Goal: Information Seeking & Learning: Find specific fact

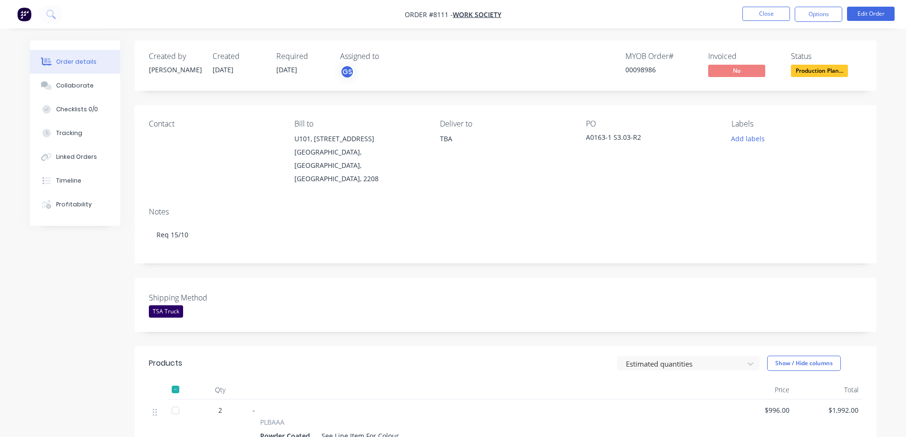
scroll to position [238, 0]
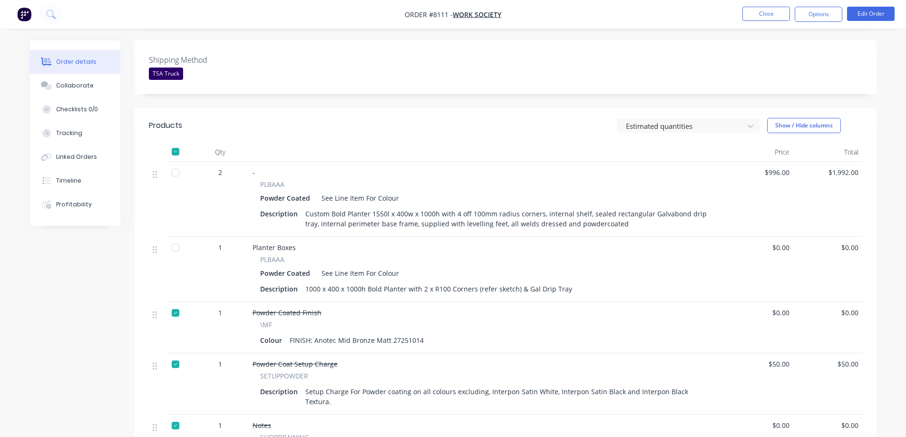
click at [175, 238] on div at bounding box center [175, 247] width 19 height 19
click at [770, 11] on button "Close" at bounding box center [766, 14] width 48 height 14
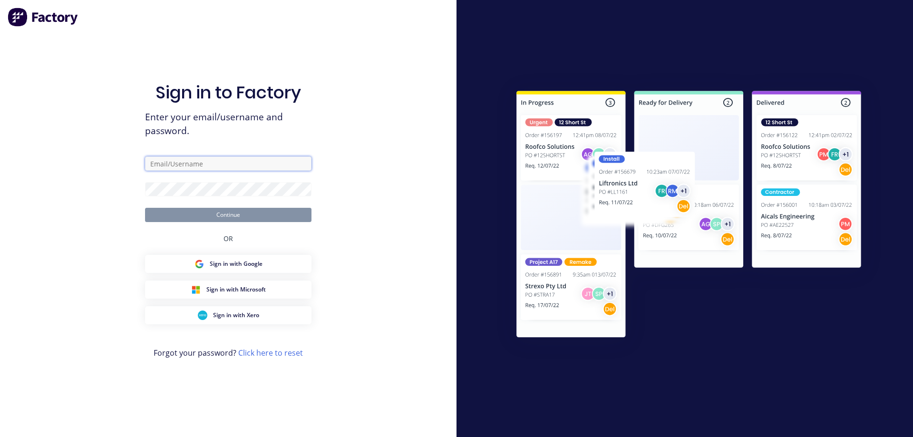
click at [192, 162] on input "text" at bounding box center [228, 163] width 166 height 14
type input "[EMAIL_ADDRESS][DOMAIN_NAME]"
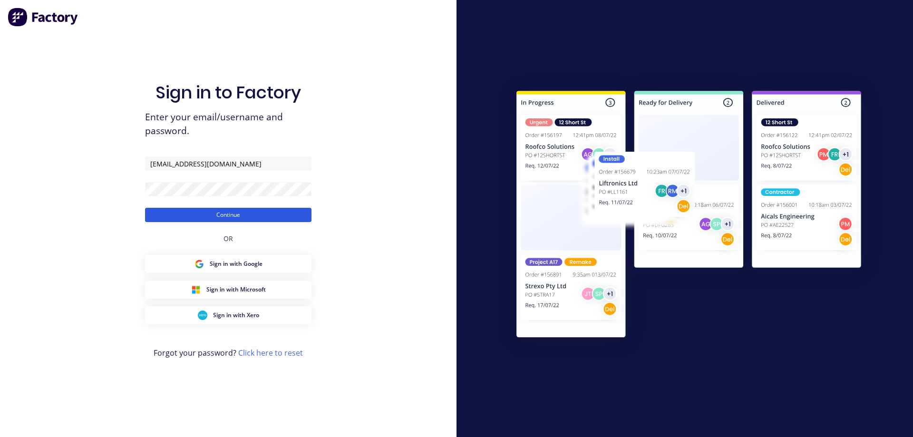
click at [206, 213] on button "Continue" at bounding box center [228, 215] width 166 height 14
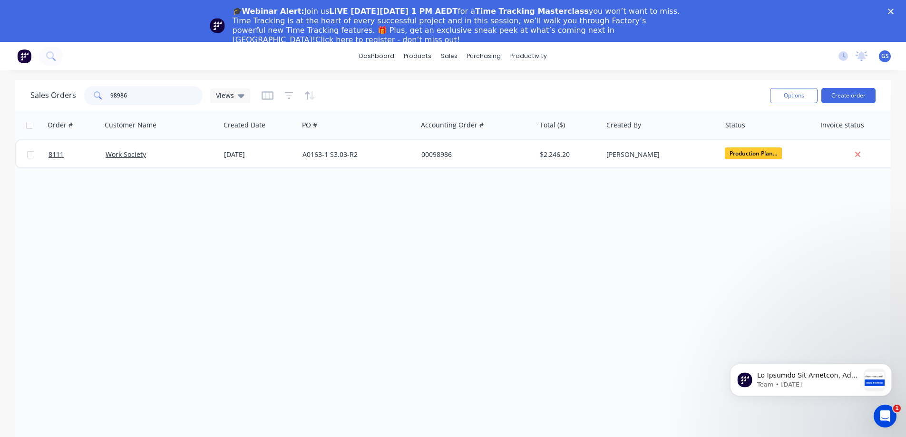
drag, startPoint x: 146, startPoint y: 98, endPoint x: 77, endPoint y: 104, distance: 69.6
click at [78, 104] on div "Sales Orders 98986 Views" at bounding box center [140, 95] width 220 height 19
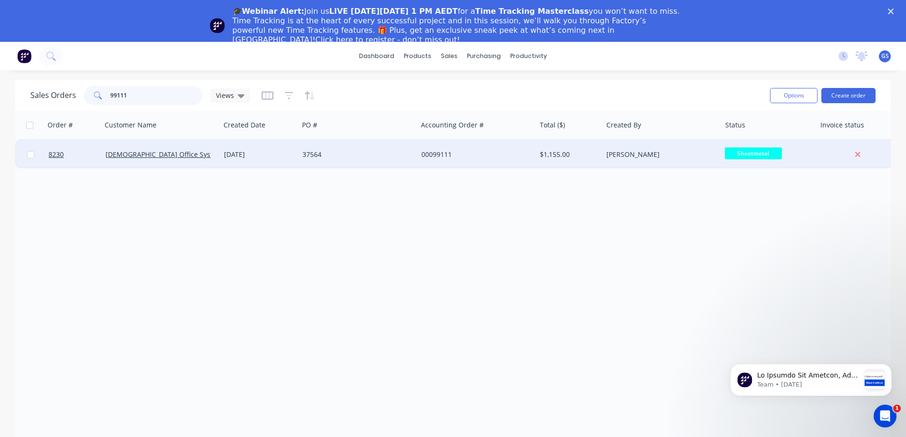
type input "99111"
click at [113, 164] on div "[DEMOGRAPHIC_DATA] Office Systems" at bounding box center [161, 154] width 118 height 29
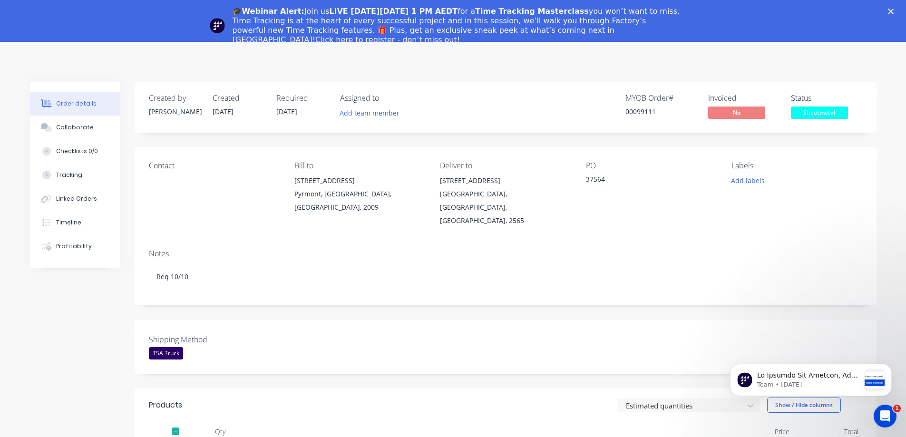
click at [893, 10] on polygon "Close" at bounding box center [890, 12] width 6 height 6
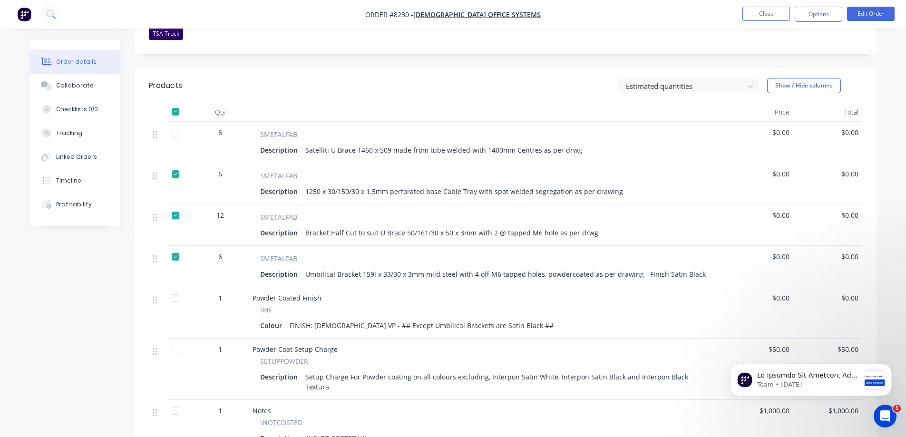
scroll to position [285, 0]
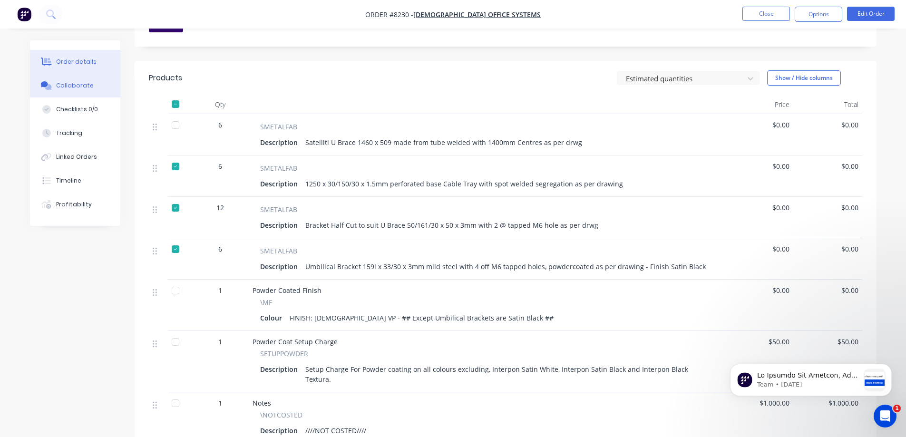
click at [62, 83] on div "Collaborate" at bounding box center [75, 85] width 38 height 9
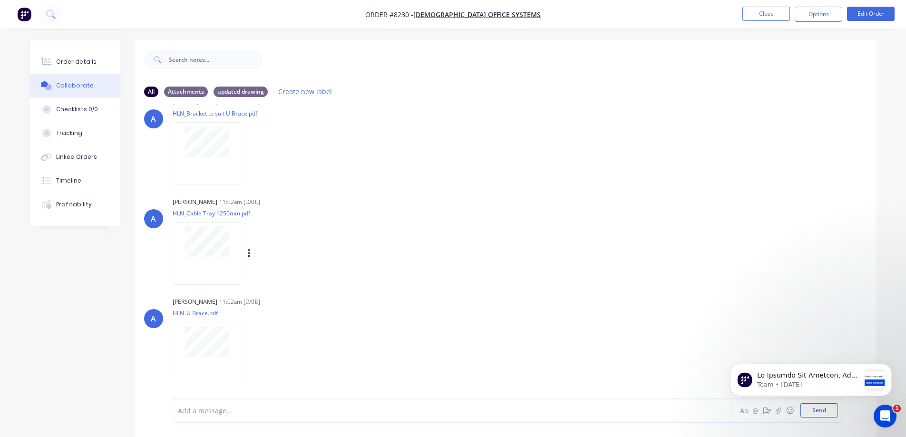
scroll to position [48, 0]
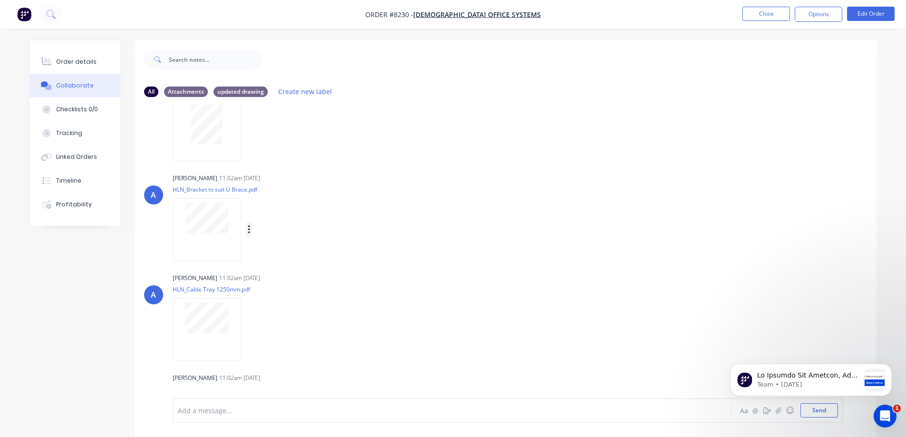
click at [248, 232] on icon "button" at bounding box center [249, 229] width 3 height 11
click at [291, 258] on button "Download" at bounding box center [311, 254] width 107 height 21
drag, startPoint x: 95, startPoint y: 61, endPoint x: 106, endPoint y: 74, distance: 16.5
click at [95, 61] on button "Order details" at bounding box center [75, 62] width 90 height 24
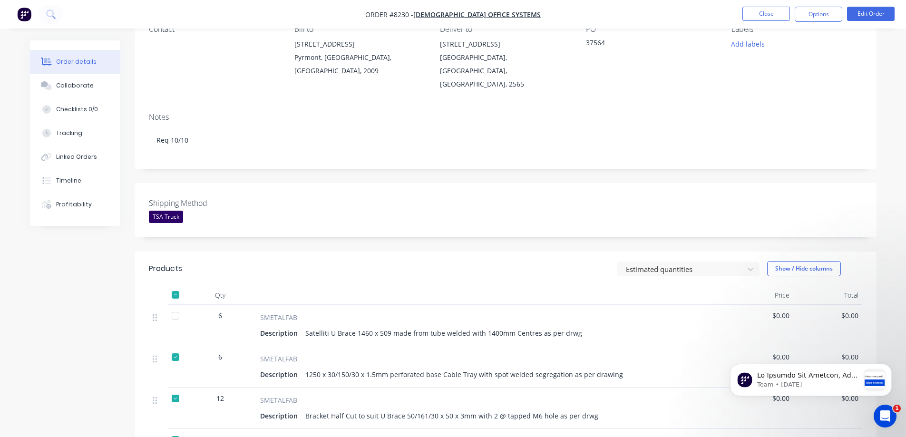
scroll to position [95, 0]
click at [89, 90] on button "Collaborate" at bounding box center [75, 86] width 90 height 24
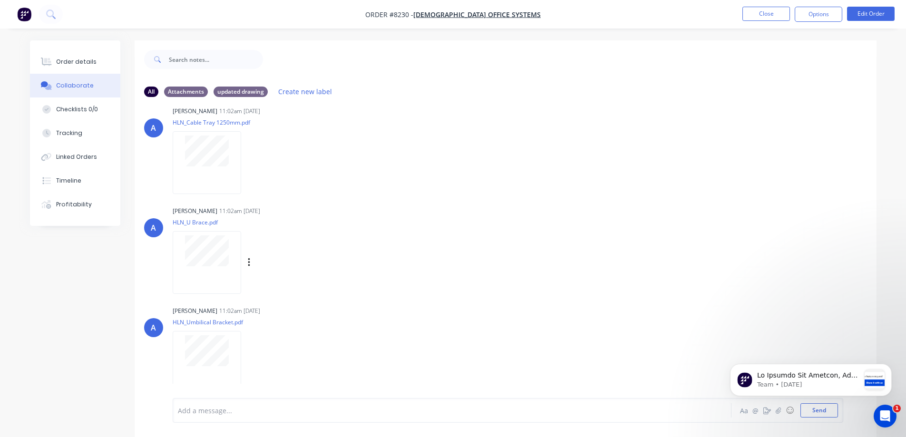
scroll to position [14, 0]
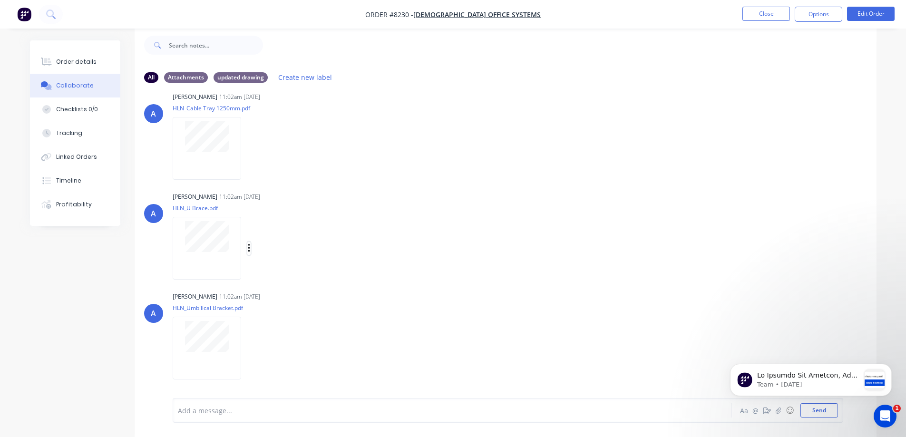
click at [248, 248] on icon "button" at bounding box center [249, 248] width 2 height 9
click at [299, 272] on button "Download" at bounding box center [311, 273] width 107 height 21
click at [87, 60] on div "Order details" at bounding box center [76, 62] width 40 height 9
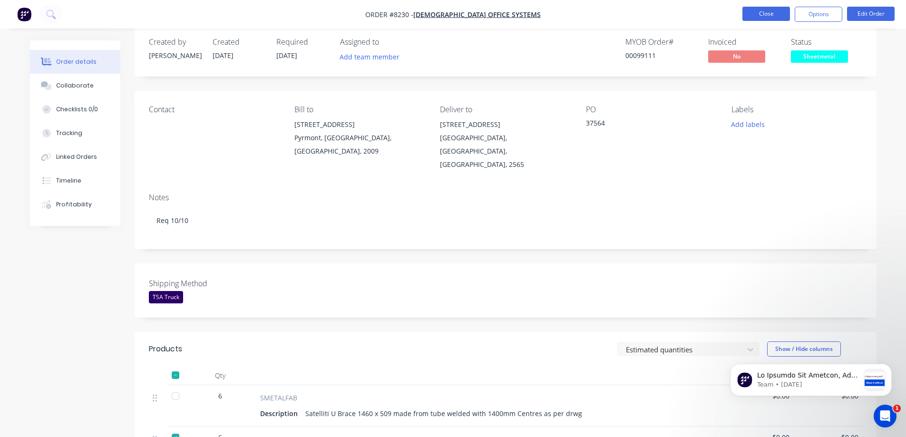
click at [748, 17] on button "Close" at bounding box center [766, 14] width 48 height 14
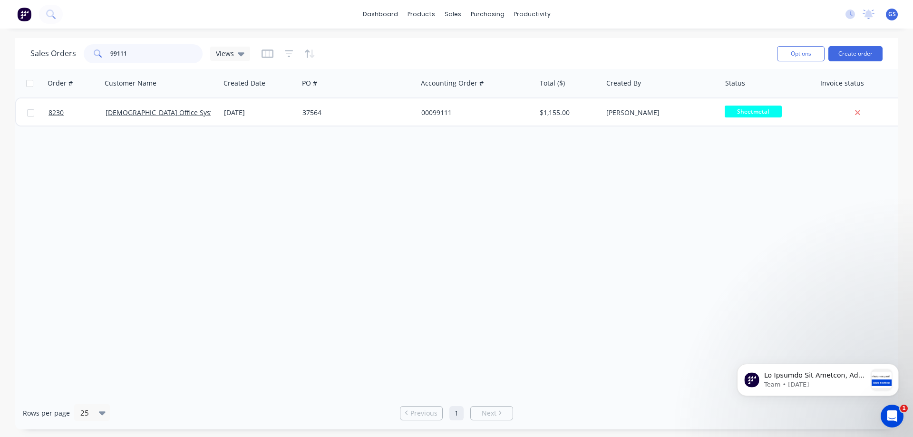
drag, startPoint x: 132, startPoint y: 54, endPoint x: 89, endPoint y: 60, distance: 43.3
click at [89, 60] on div "99111" at bounding box center [143, 53] width 119 height 19
type input "98733"
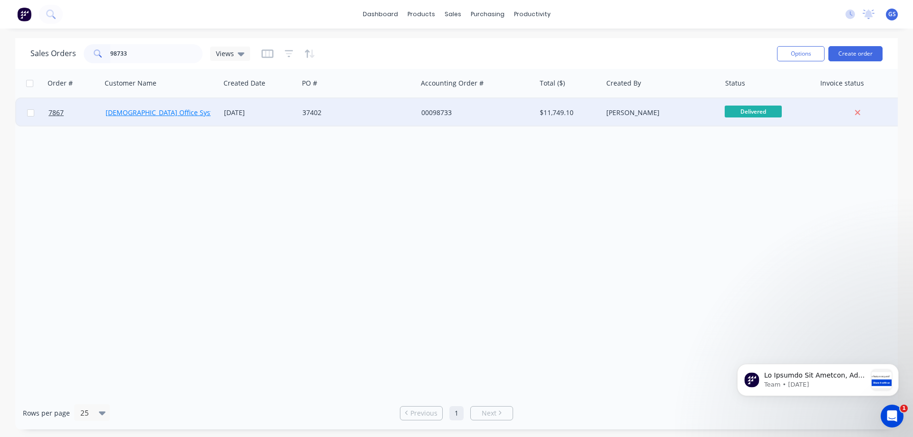
click at [143, 114] on link "[DEMOGRAPHIC_DATA] Office Systems" at bounding box center [166, 112] width 120 height 9
click at [127, 122] on div "[DEMOGRAPHIC_DATA] Office Systems" at bounding box center [161, 112] width 118 height 29
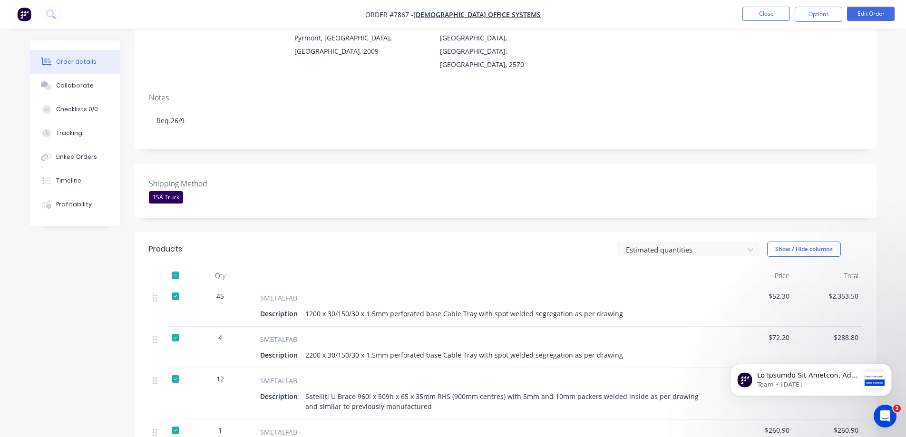
scroll to position [190, 0]
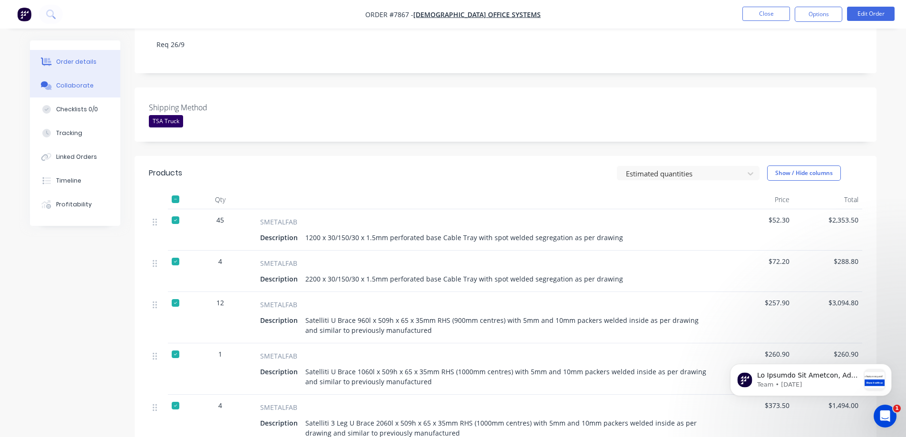
click at [76, 87] on div "Collaborate" at bounding box center [75, 85] width 38 height 9
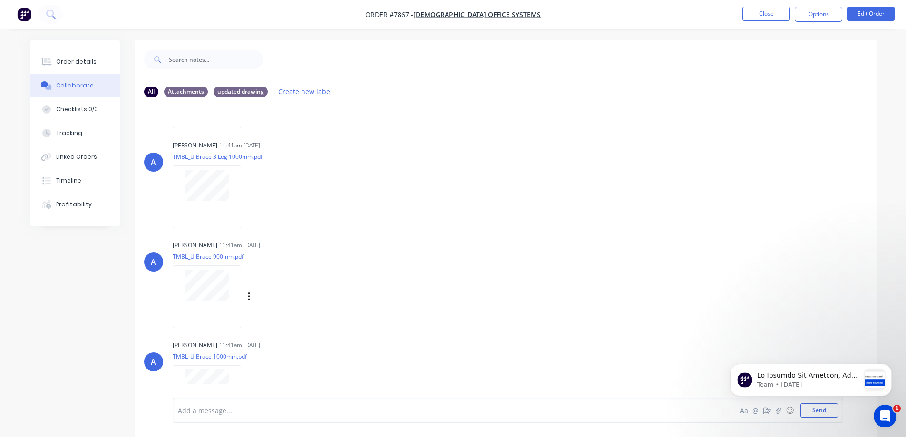
scroll to position [285, 0]
click at [237, 282] on div at bounding box center [207, 291] width 68 height 62
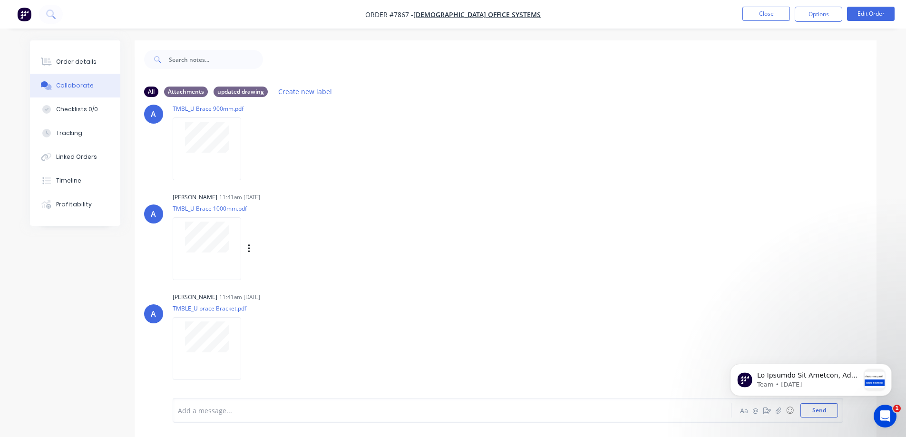
click at [235, 252] on div at bounding box center [207, 237] width 60 height 31
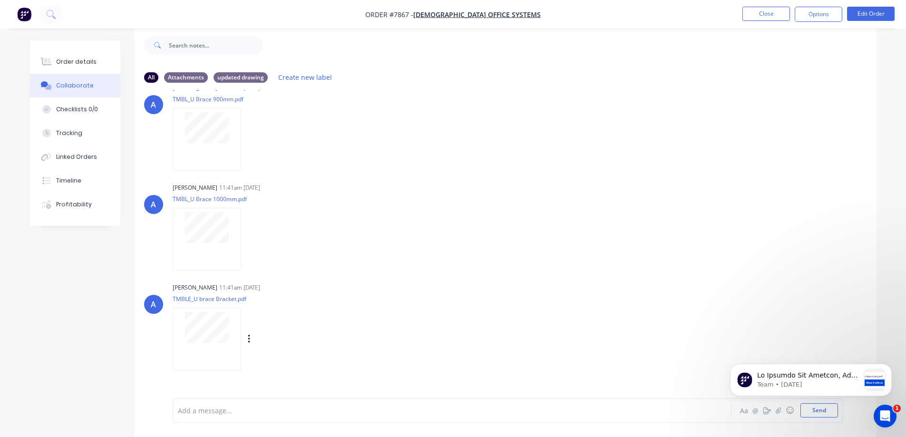
scroll to position [475, 0]
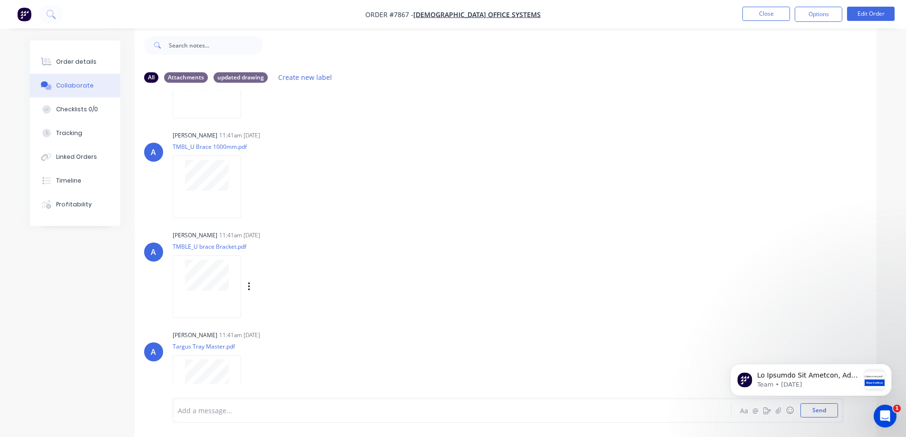
click at [240, 280] on div at bounding box center [207, 286] width 68 height 62
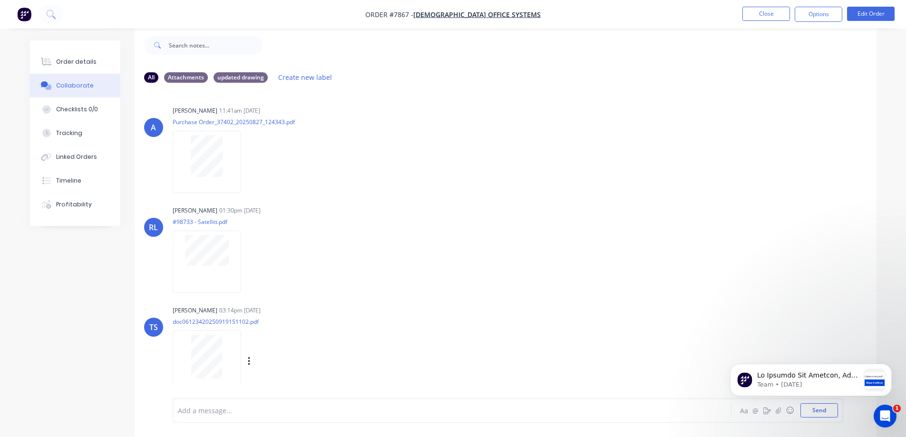
scroll to position [856, 0]
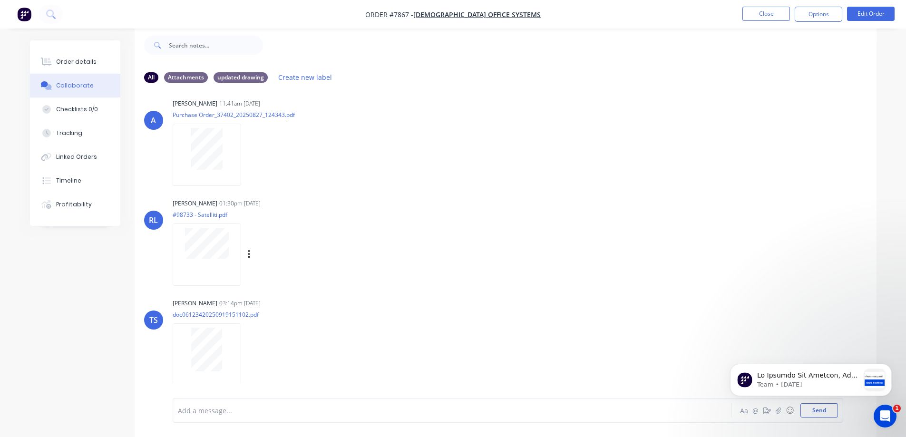
click at [240, 253] on div at bounding box center [207, 254] width 68 height 62
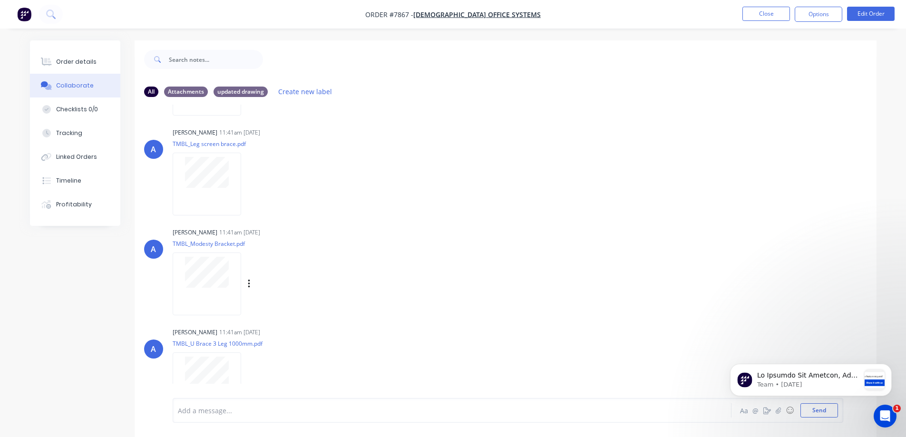
scroll to position [95, 0]
drag, startPoint x: 87, startPoint y: 62, endPoint x: 89, endPoint y: 71, distance: 9.8
click at [87, 62] on div "Order details" at bounding box center [76, 62] width 40 height 9
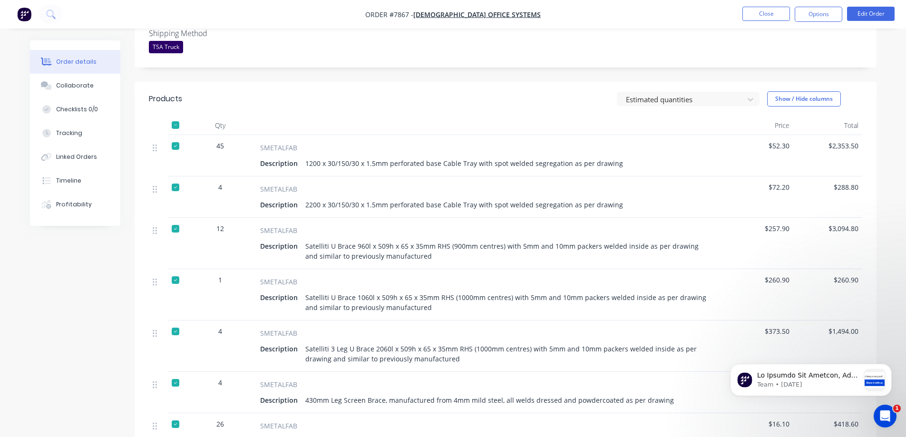
scroll to position [285, 0]
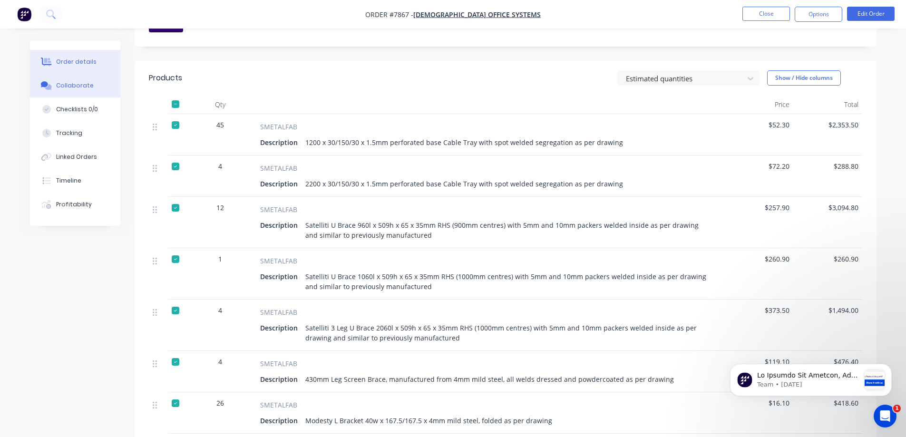
click at [73, 87] on div "Collaborate" at bounding box center [75, 85] width 38 height 9
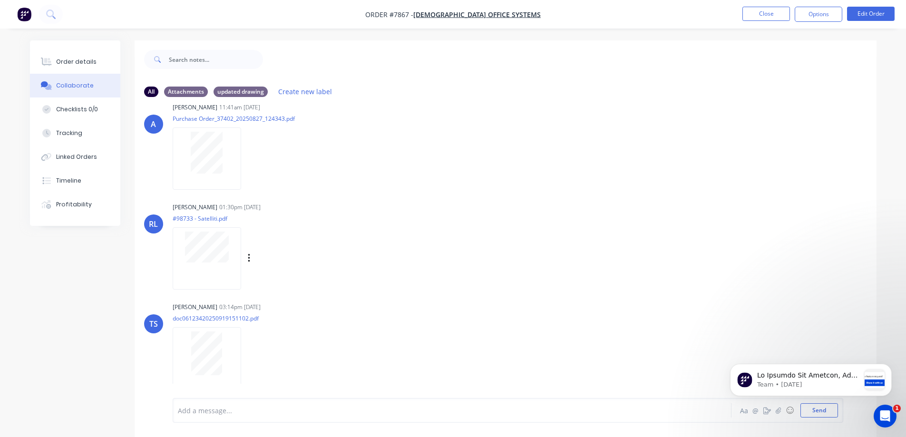
scroll to position [867, 0]
click at [236, 237] on div at bounding box center [207, 246] width 60 height 31
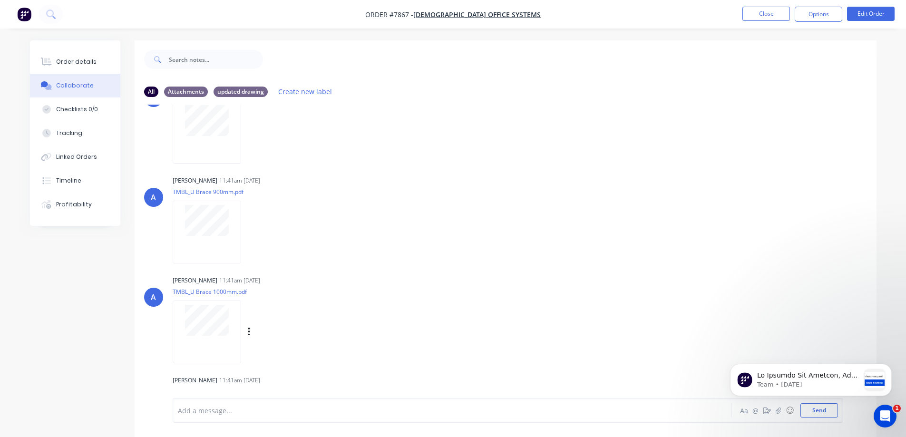
scroll to position [344, 0]
click at [236, 230] on div at bounding box center [207, 220] width 60 height 31
click at [761, 21] on li "Close" at bounding box center [766, 14] width 48 height 15
click at [759, 15] on button "Close" at bounding box center [766, 14] width 48 height 14
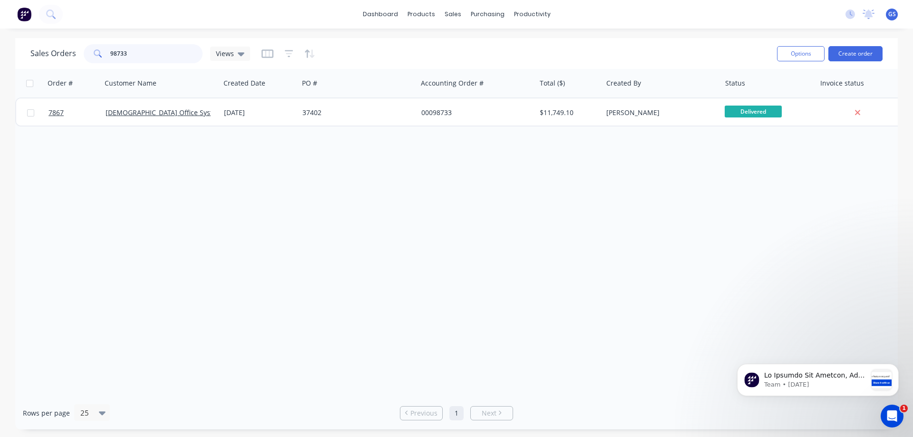
drag, startPoint x: 129, startPoint y: 54, endPoint x: 83, endPoint y: 56, distance: 45.7
click at [84, 56] on div "98733" at bounding box center [143, 53] width 119 height 19
type input "99111"
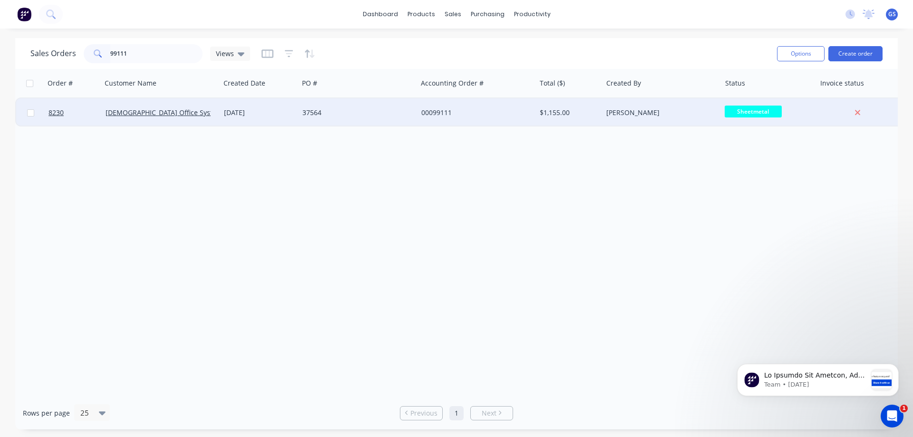
click at [204, 120] on div "[DEMOGRAPHIC_DATA] Office Systems" at bounding box center [161, 112] width 118 height 29
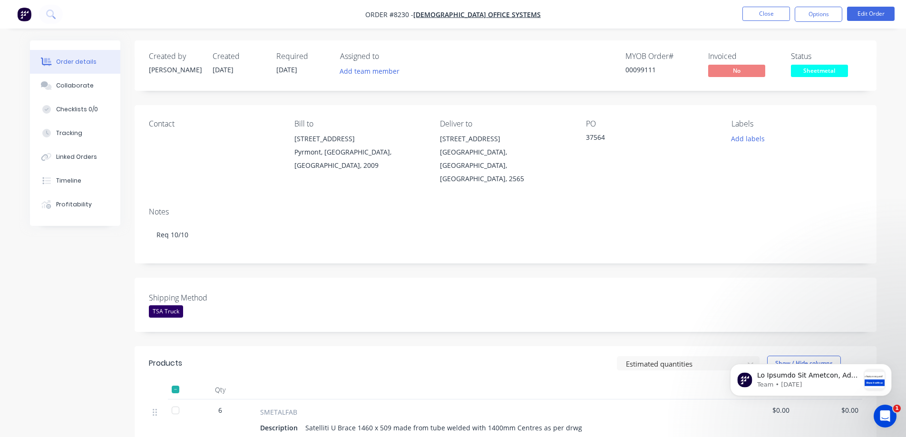
click at [74, 62] on div "Order details" at bounding box center [76, 62] width 40 height 9
click at [70, 83] on div "Collaborate" at bounding box center [75, 85] width 38 height 9
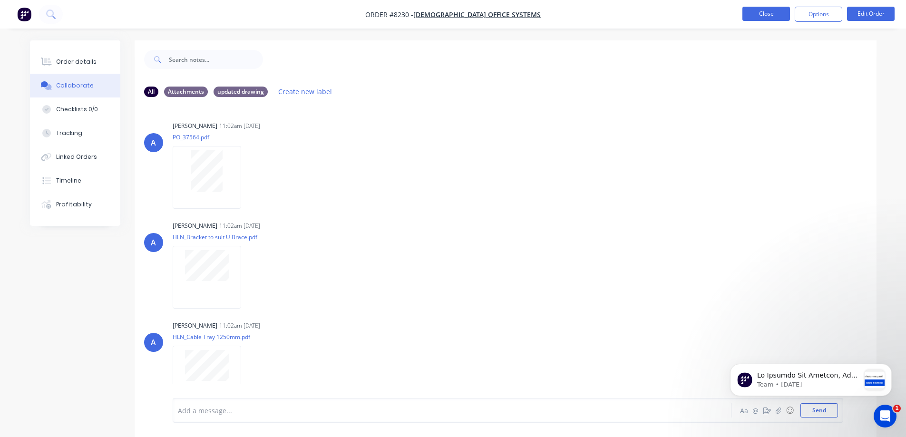
click at [775, 10] on button "Close" at bounding box center [766, 14] width 48 height 14
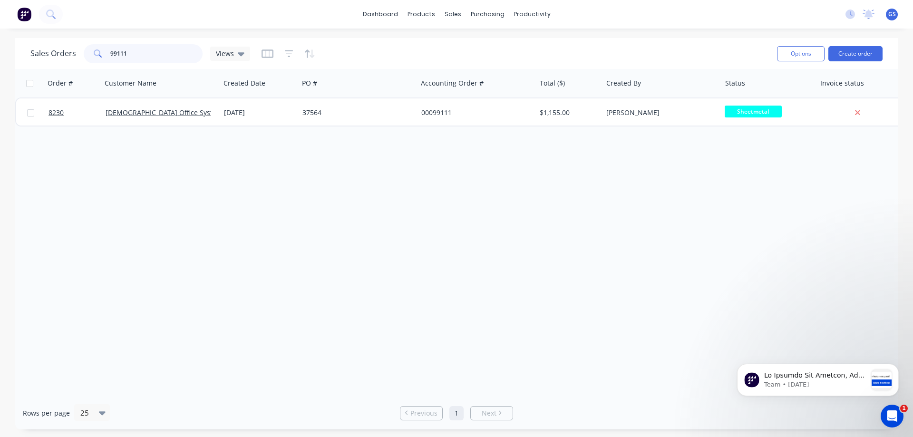
click at [91, 52] on div "99111" at bounding box center [143, 53] width 119 height 19
type input "98733"
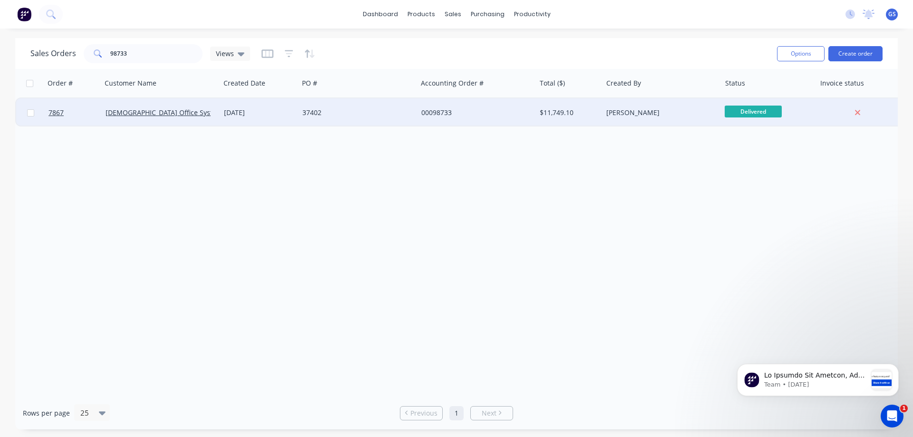
click at [149, 120] on div "[DEMOGRAPHIC_DATA] Office Systems" at bounding box center [161, 112] width 118 height 29
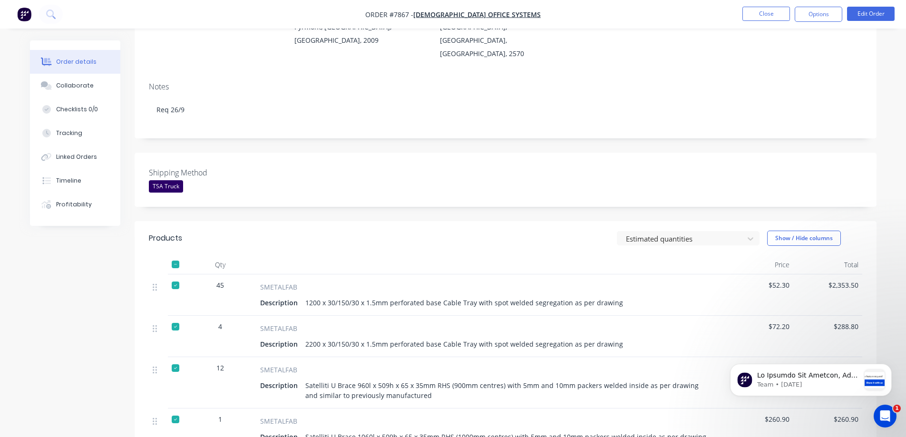
scroll to position [95, 0]
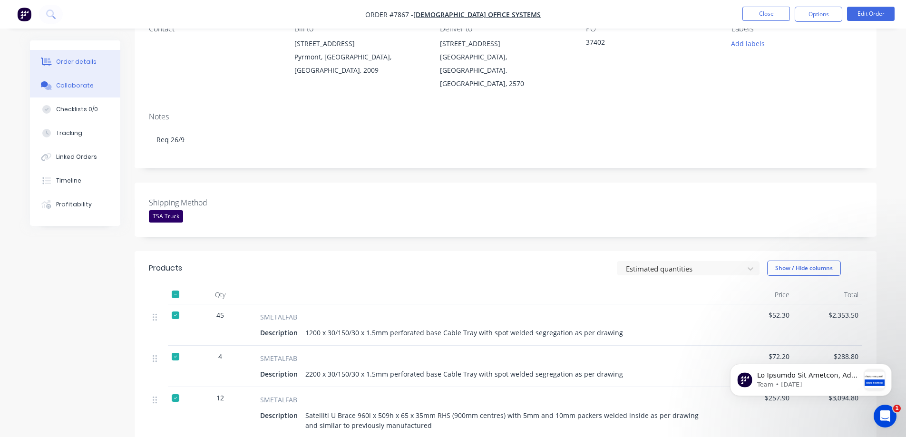
click at [83, 88] on div "Collaborate" at bounding box center [75, 85] width 38 height 9
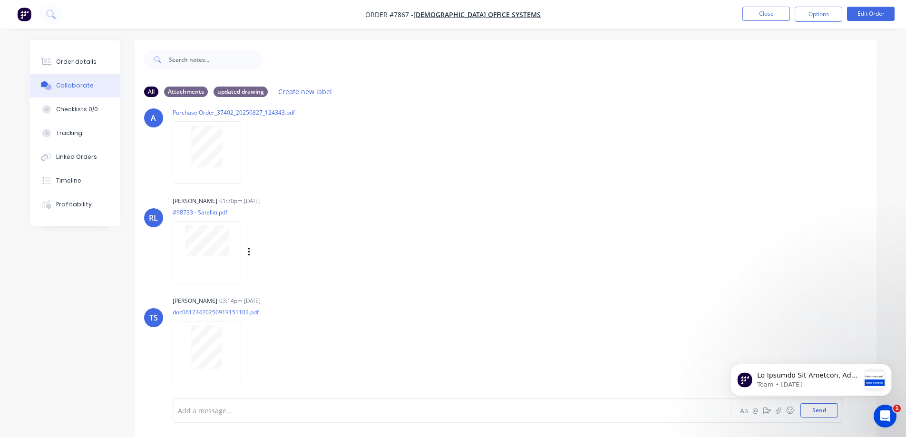
scroll to position [856, 0]
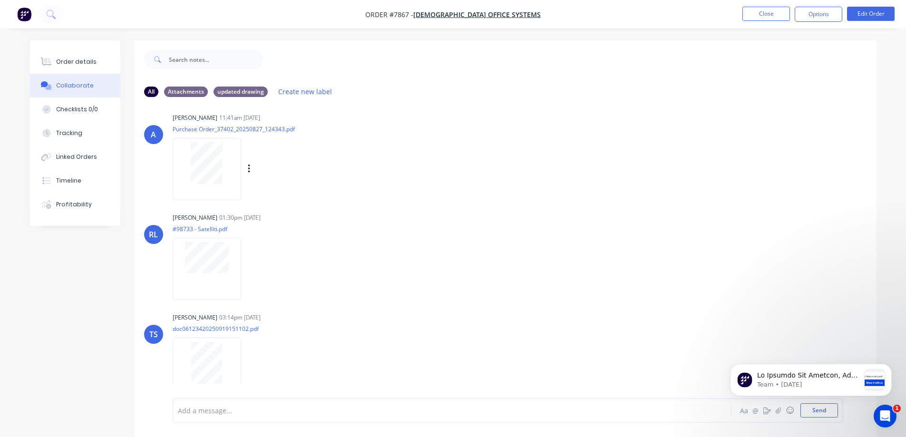
click at [232, 173] on div at bounding box center [207, 163] width 60 height 42
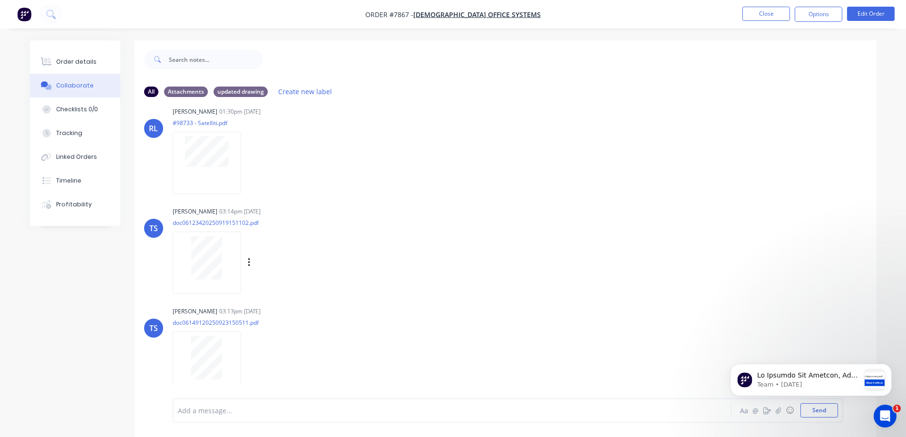
click at [223, 248] on div at bounding box center [207, 258] width 60 height 44
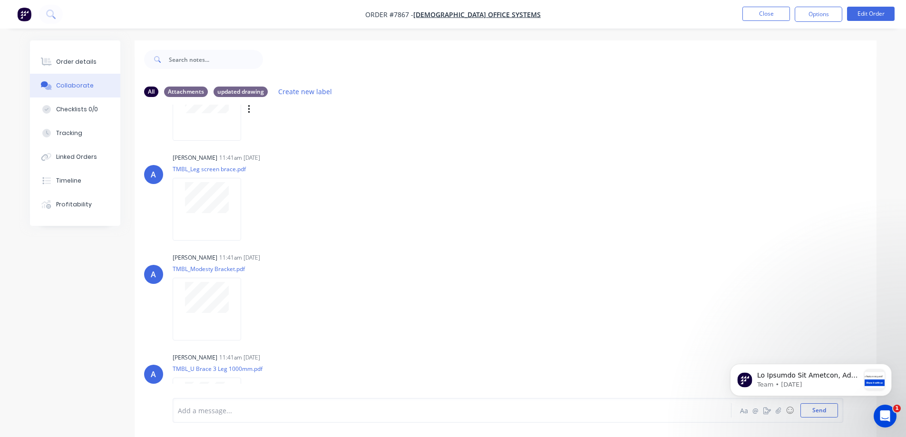
scroll to position [0, 0]
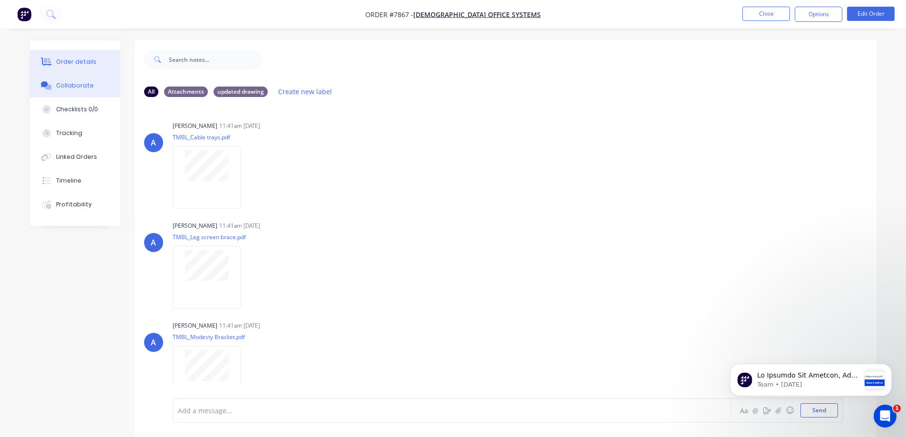
click at [70, 58] on div "Order details" at bounding box center [76, 62] width 40 height 9
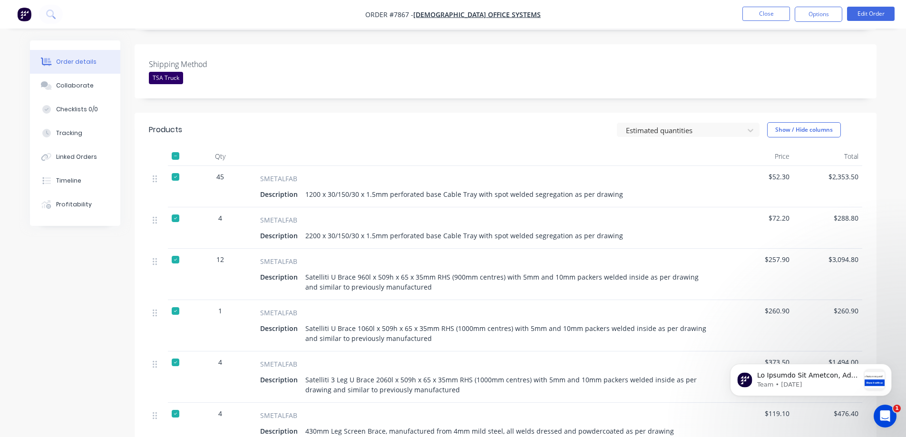
scroll to position [238, 0]
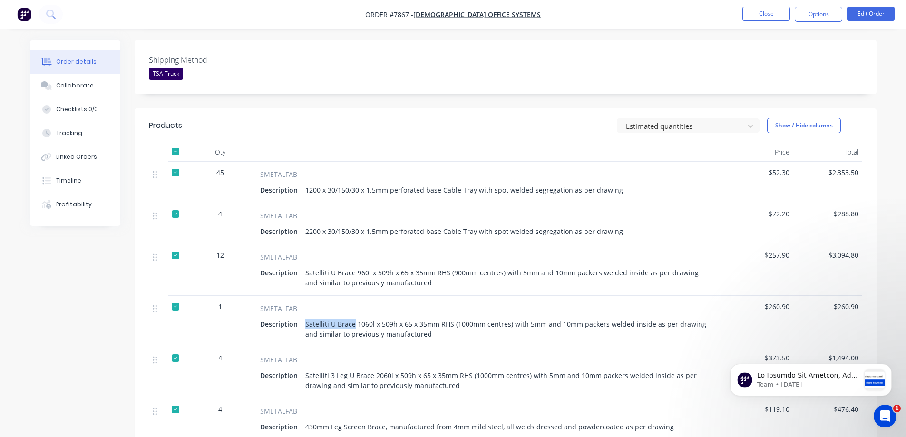
drag, startPoint x: 306, startPoint y: 310, endPoint x: 351, endPoint y: 309, distance: 45.2
click at [351, 317] on div "Satelliti U Brace 1060l x 509h x 65 x 35mm RHS (1000mm centres) with 5mm and 10…" at bounding box center [506, 329] width 411 height 24
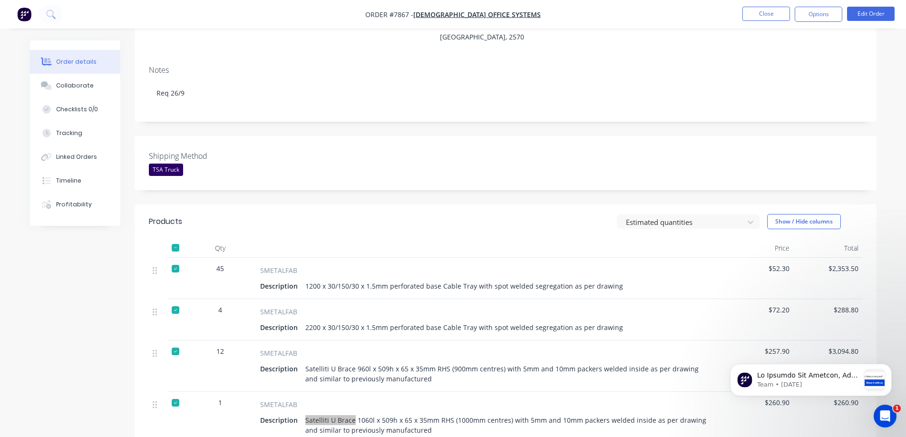
scroll to position [0, 0]
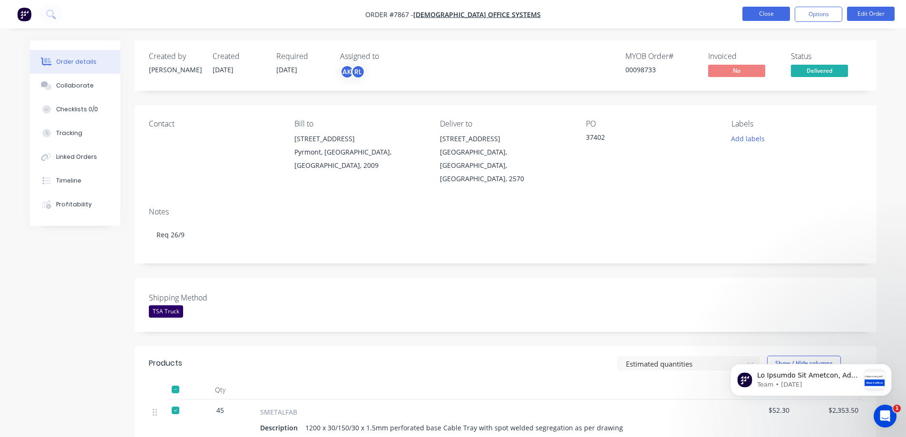
click at [761, 9] on button "Close" at bounding box center [766, 14] width 48 height 14
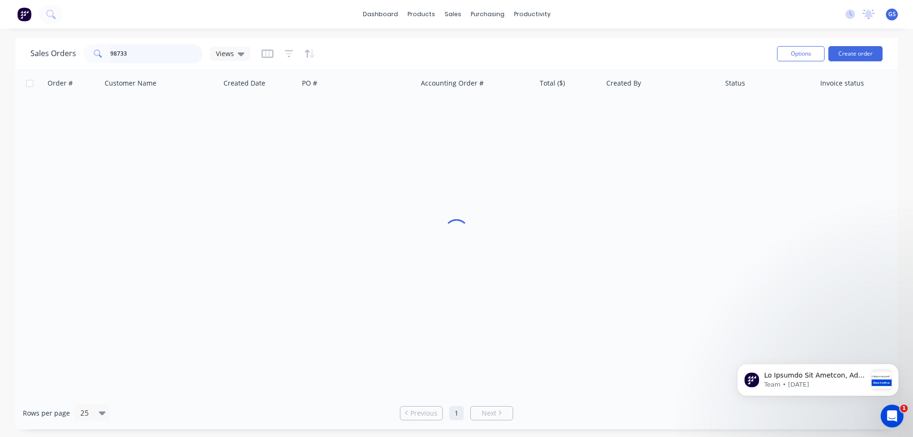
click at [105, 56] on div "98733" at bounding box center [143, 53] width 119 height 19
drag, startPoint x: 134, startPoint y: 56, endPoint x: 55, endPoint y: 59, distance: 79.5
click at [58, 59] on div "Sales Orders 96730 Views" at bounding box center [140, 53] width 220 height 19
drag, startPoint x: 148, startPoint y: 58, endPoint x: 93, endPoint y: 51, distance: 55.6
click at [93, 51] on div "94817" at bounding box center [143, 53] width 119 height 19
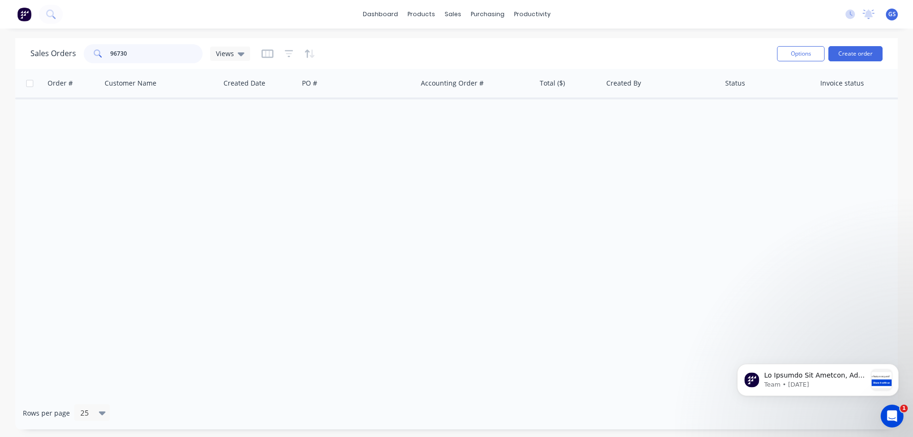
drag, startPoint x: 130, startPoint y: 51, endPoint x: 89, endPoint y: 57, distance: 41.3
click at [89, 57] on div "96730" at bounding box center [143, 53] width 119 height 19
click at [459, 14] on div "sales" at bounding box center [453, 14] width 26 height 14
click at [466, 40] on link "Sales Orders" at bounding box center [503, 45] width 126 height 19
drag, startPoint x: 136, startPoint y: 54, endPoint x: 94, endPoint y: 60, distance: 42.7
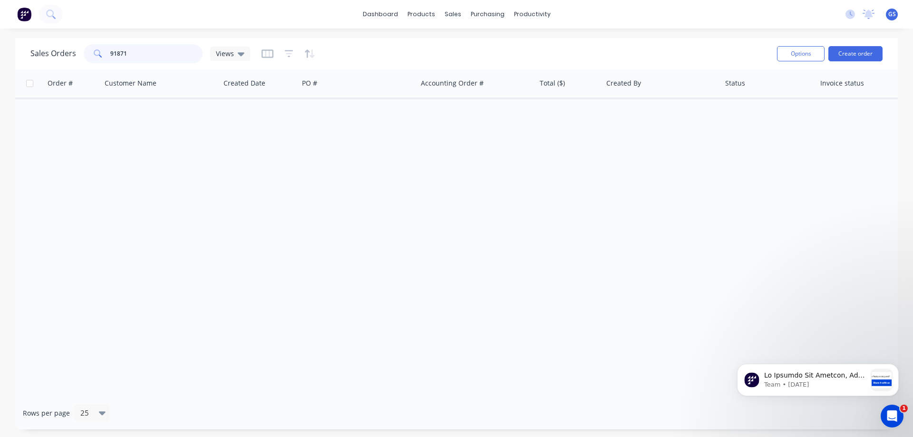
click at [94, 60] on div "91871" at bounding box center [143, 53] width 119 height 19
click at [144, 54] on input "91871" at bounding box center [156, 53] width 93 height 19
drag, startPoint x: 115, startPoint y: 53, endPoint x: 96, endPoint y: 55, distance: 19.1
click at [96, 55] on div "91871" at bounding box center [143, 53] width 119 height 19
type input "99111"
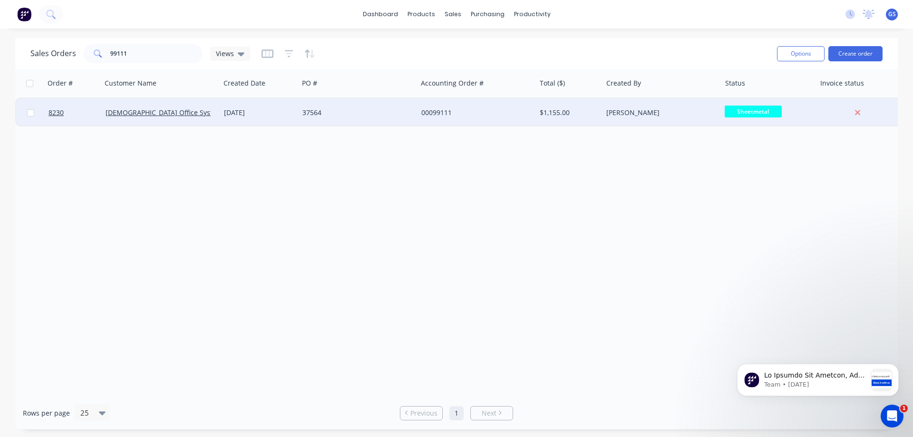
click at [183, 122] on div "[DEMOGRAPHIC_DATA] Office Systems" at bounding box center [161, 112] width 118 height 29
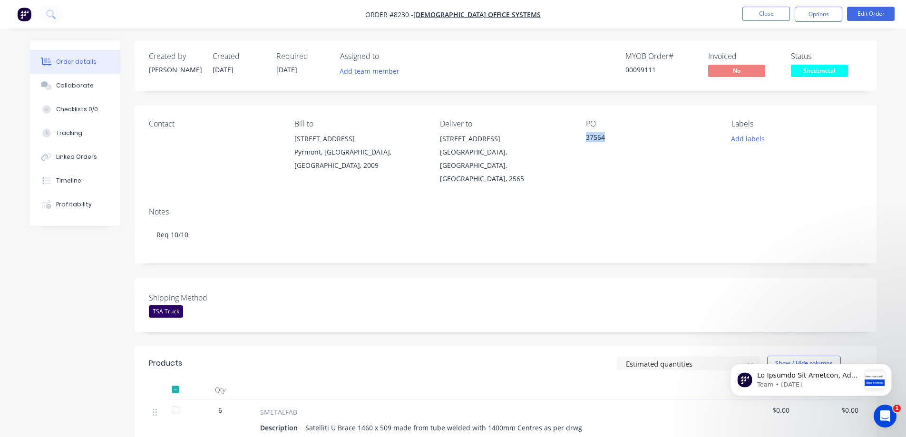
drag, startPoint x: 587, startPoint y: 138, endPoint x: 604, endPoint y: 138, distance: 17.1
click at [604, 138] on div "37564" at bounding box center [645, 138] width 119 height 13
copy div "37564"
